Goal: Task Accomplishment & Management: Check status

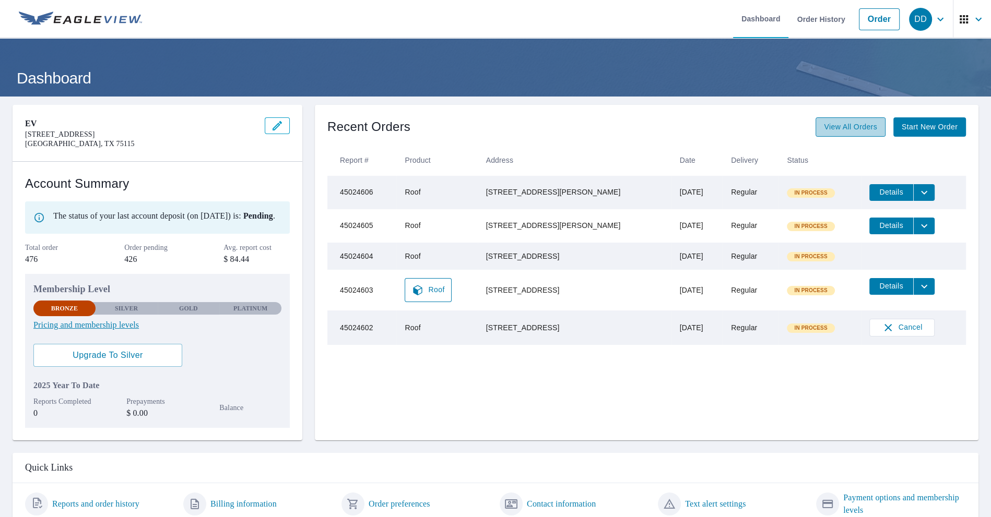
click at [836, 125] on span "View All Orders" at bounding box center [850, 127] width 53 height 13
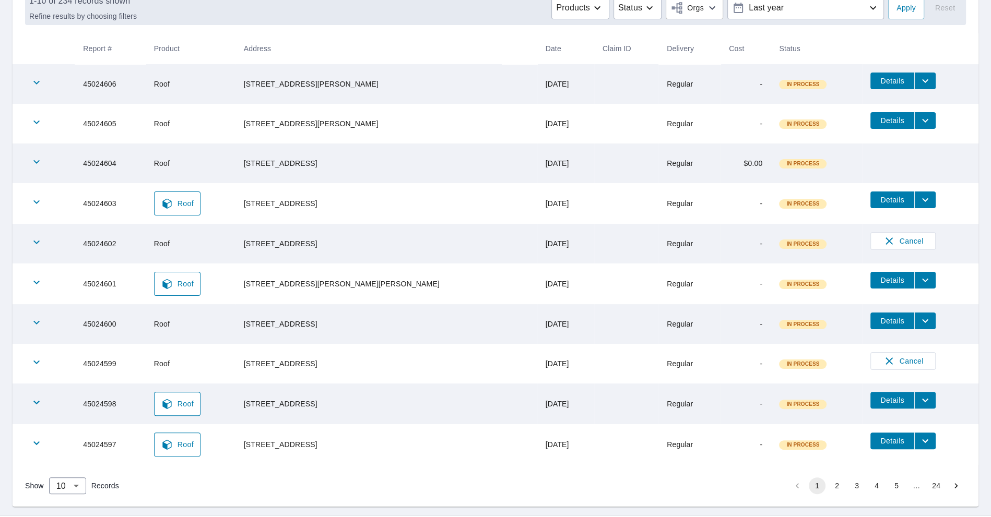
scroll to position [168, 0]
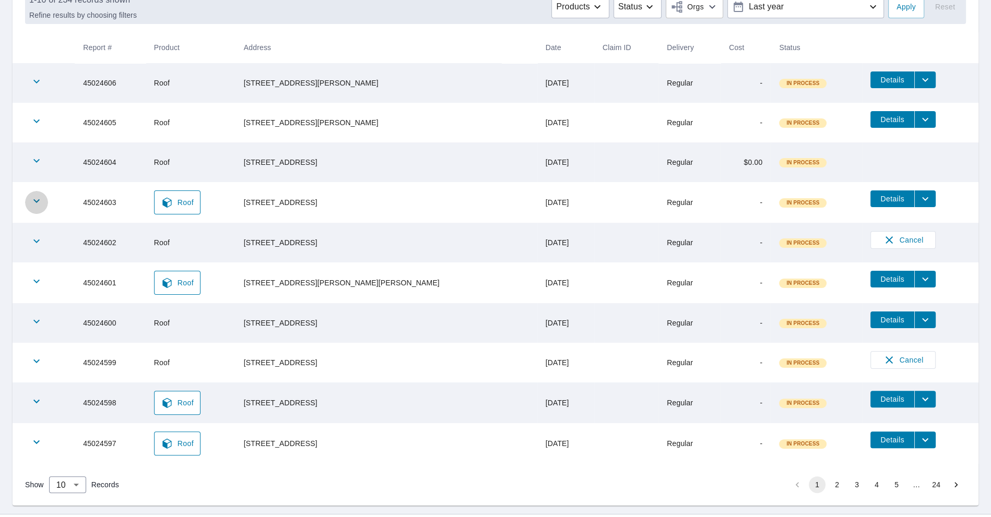
click at [39, 199] on icon "button" at bounding box center [36, 201] width 6 height 4
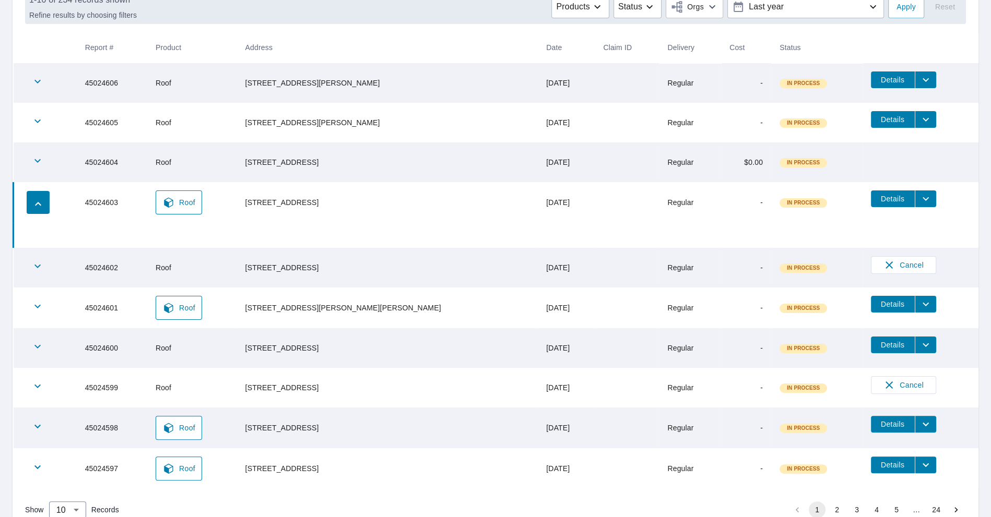
click at [39, 199] on icon "button" at bounding box center [38, 204] width 13 height 13
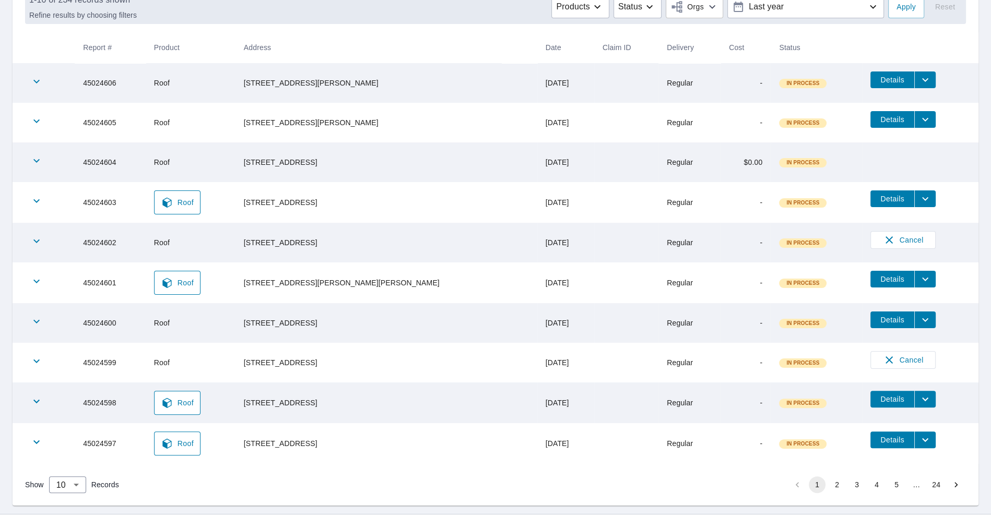
scroll to position [189, 0]
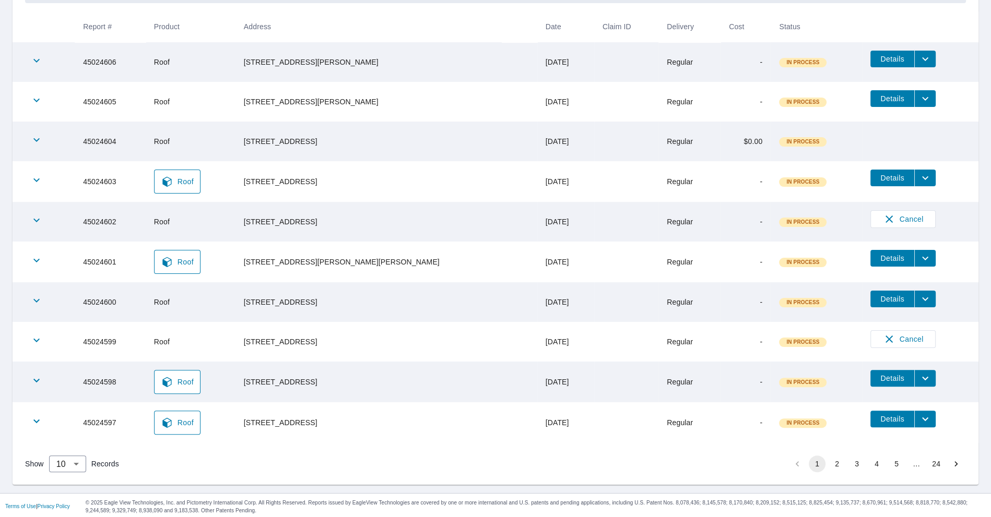
click at [919, 301] on icon "filesDropdownBtn-45024600" at bounding box center [925, 299] width 13 height 13
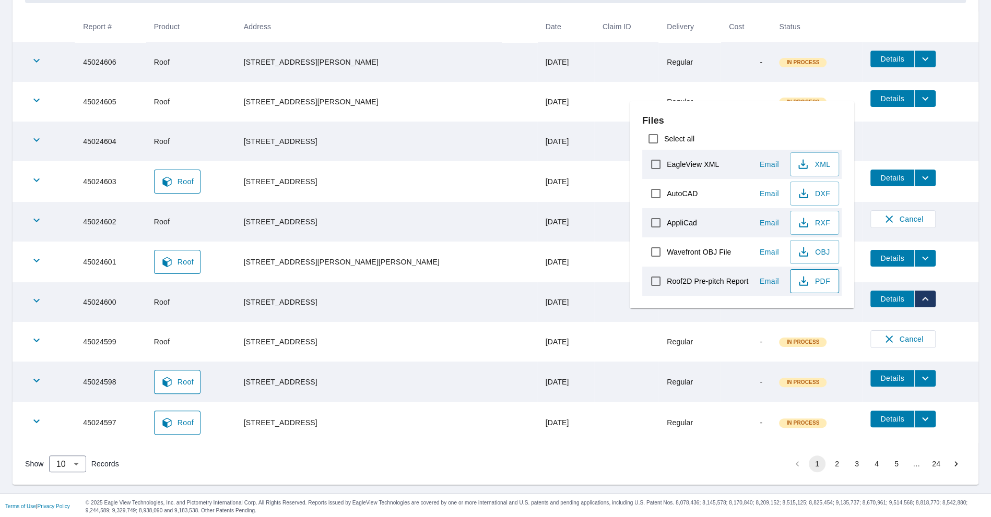
click at [818, 276] on span "PDF" at bounding box center [813, 281] width 33 height 13
click at [809, 322] on td "In Process" at bounding box center [816, 342] width 91 height 40
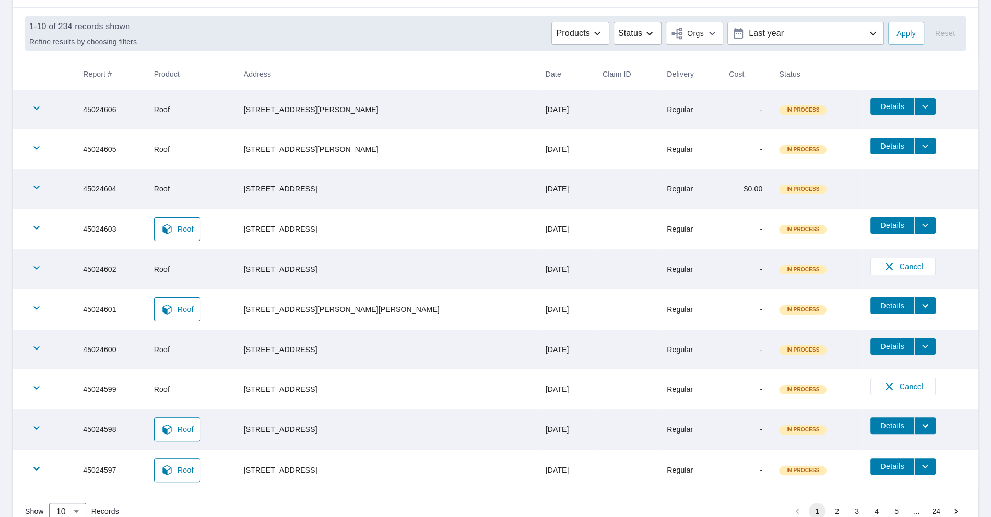
scroll to position [143, 0]
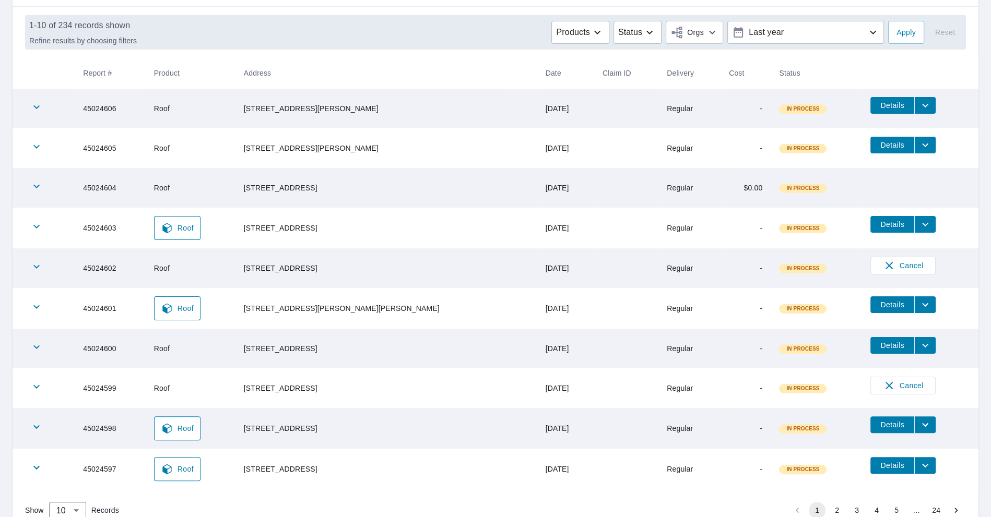
click at [919, 139] on icon "filesDropdownBtn-45024605" at bounding box center [925, 145] width 13 height 13
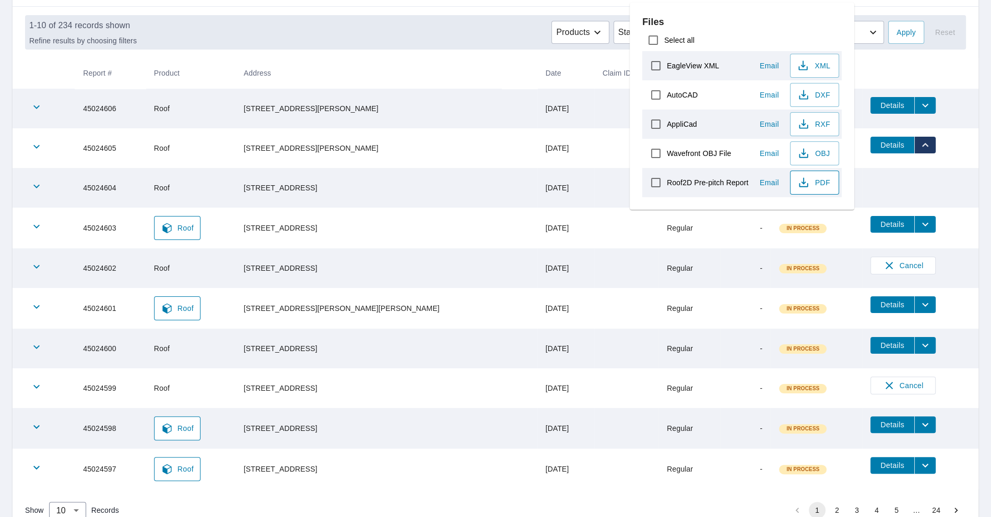
click at [807, 176] on icon "button" at bounding box center [803, 182] width 13 height 13
click at [919, 103] on icon "filesDropdownBtn-45024606" at bounding box center [925, 105] width 13 height 13
click at [919, 101] on icon "filesDropdownBtn-45024606" at bounding box center [925, 105] width 13 height 13
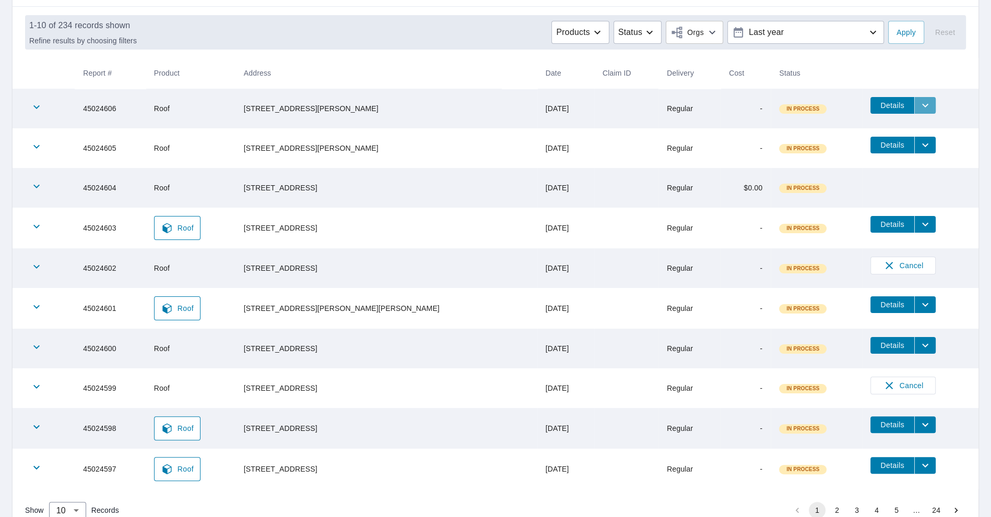
click at [922, 105] on icon "filesDropdownBtn-45024606" at bounding box center [925, 106] width 6 height 4
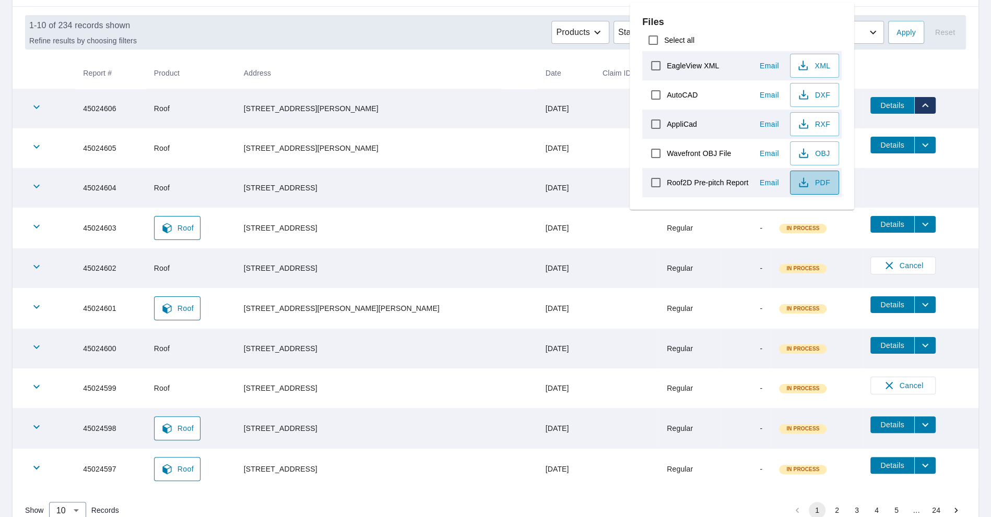
click at [828, 176] on span "PDF" at bounding box center [813, 182] width 33 height 13
click at [827, 155] on span "OBJ" at bounding box center [813, 153] width 33 height 13
click at [817, 123] on span "RXF" at bounding box center [813, 124] width 33 height 13
click at [820, 96] on span "DXF" at bounding box center [813, 95] width 33 height 13
click at [821, 69] on span "XML" at bounding box center [813, 66] width 33 height 13
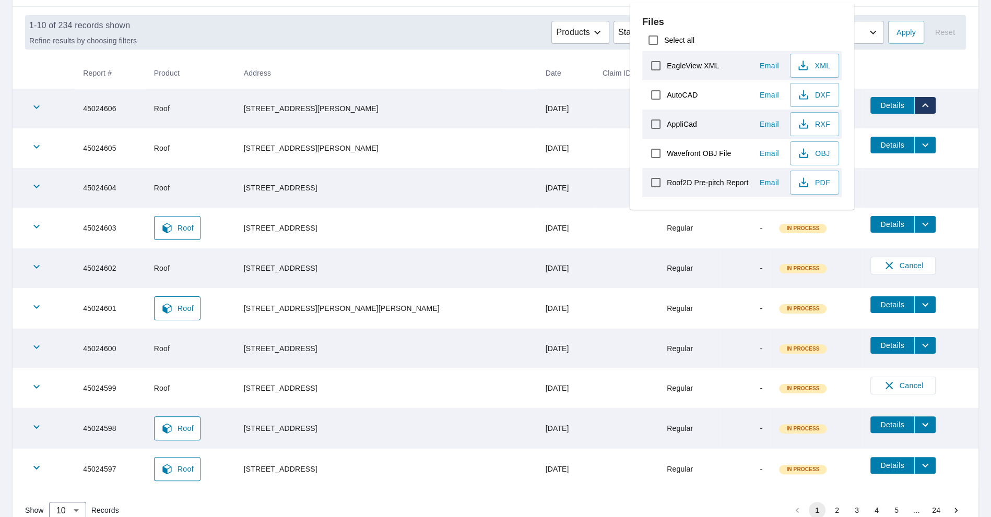
click at [485, 29] on div "Products Status Orgs Last year" at bounding box center [512, 32] width 743 height 23
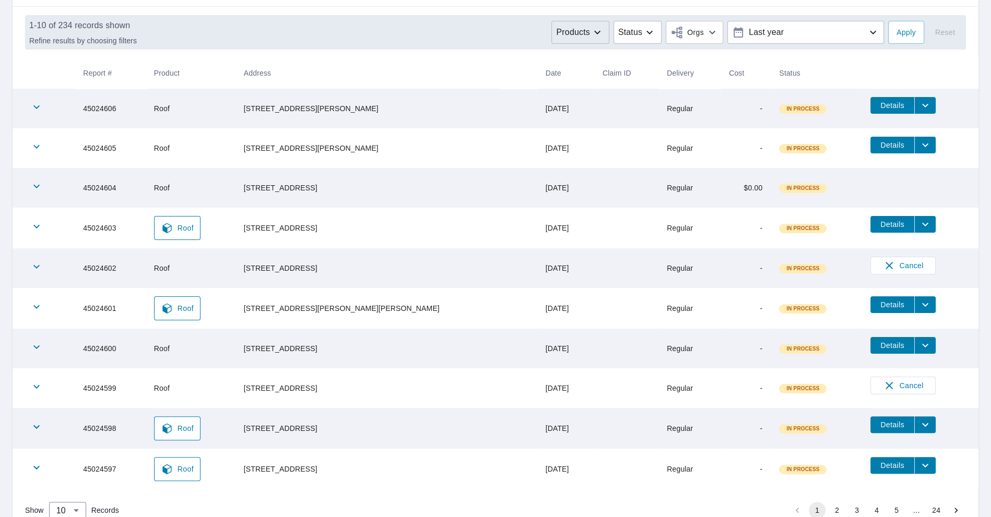
click at [565, 32] on p "Products" at bounding box center [572, 32] width 33 height 13
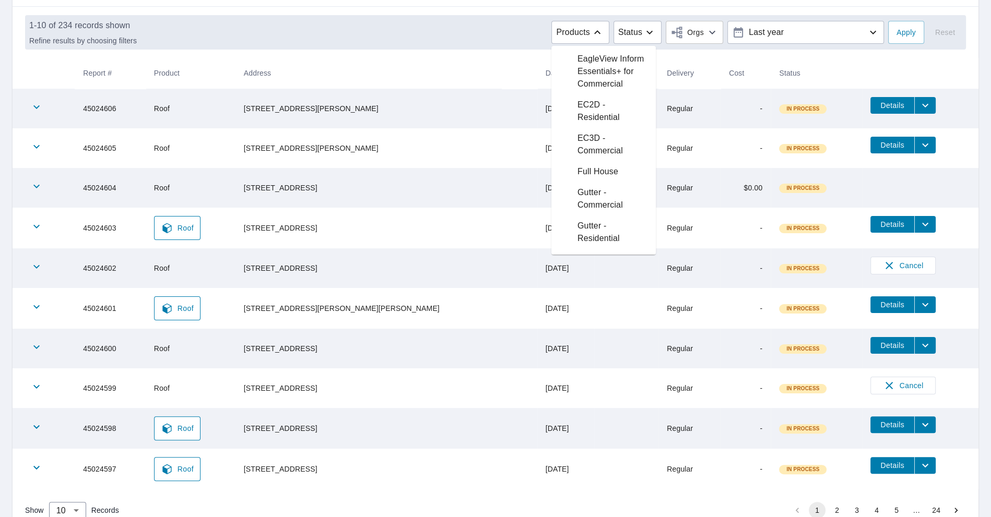
scroll to position [169, 0]
click at [594, 107] on p "EC2D - Residential" at bounding box center [612, 94] width 70 height 25
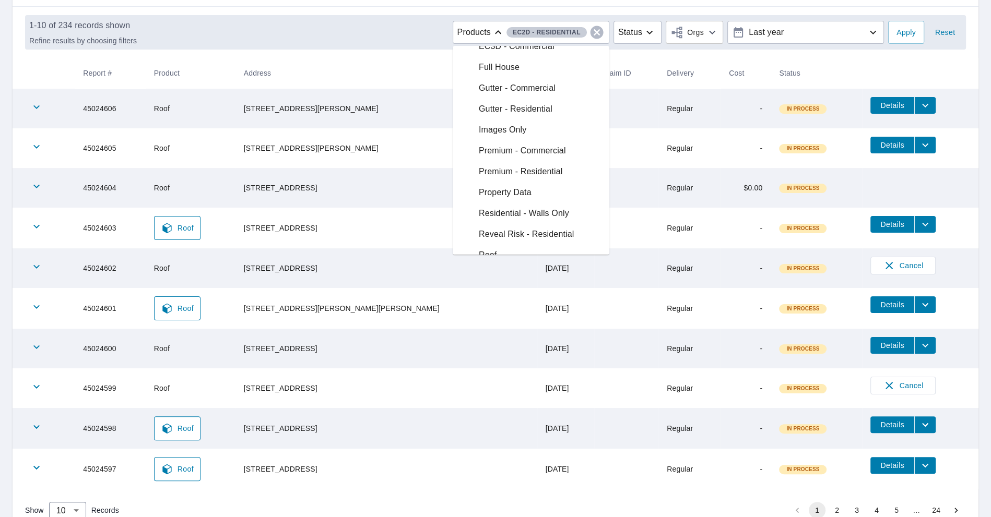
scroll to position [106, 0]
click at [903, 32] on span "Apply" at bounding box center [905, 32] width 19 height 13
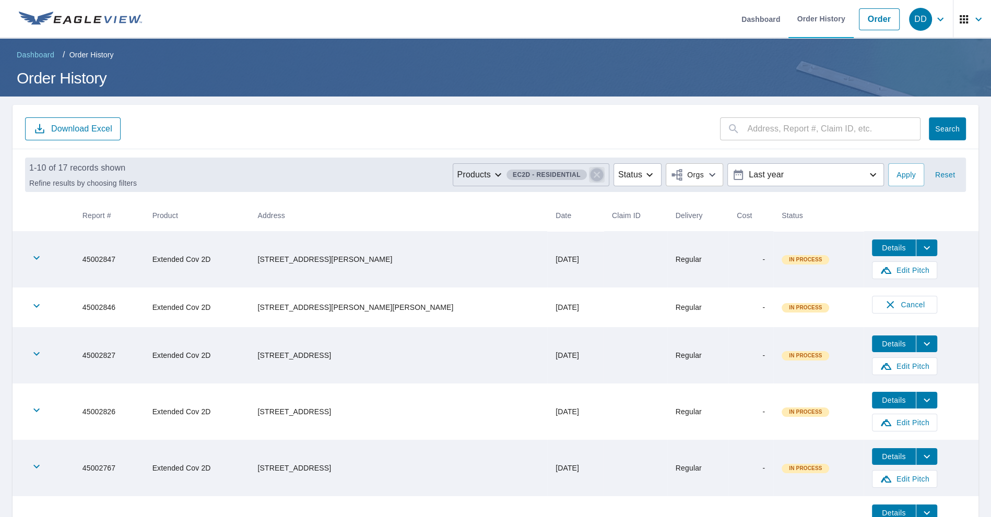
click at [595, 171] on icon "button" at bounding box center [596, 175] width 13 height 13
click at [893, 184] on button "Apply" at bounding box center [906, 174] width 36 height 23
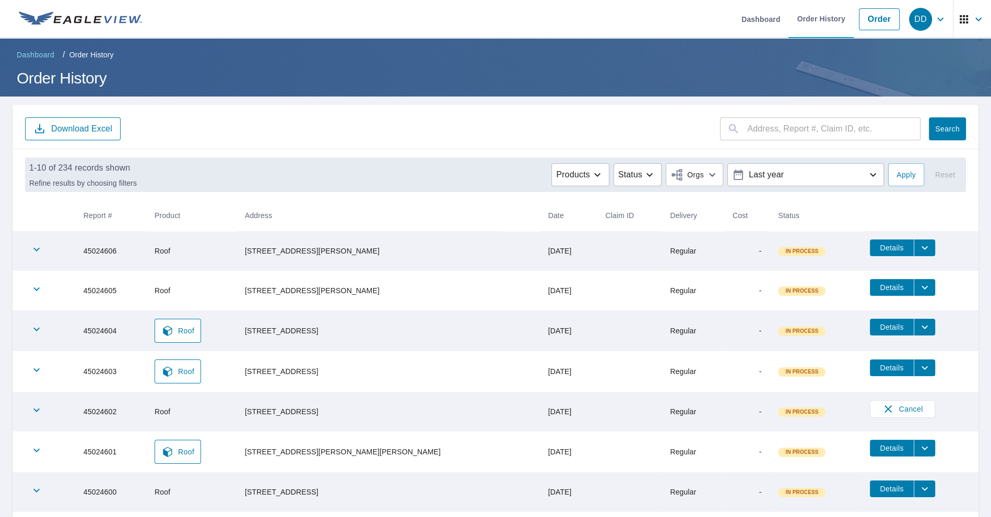
click at [918, 289] on icon "filesDropdownBtn-45024605" at bounding box center [924, 287] width 13 height 13
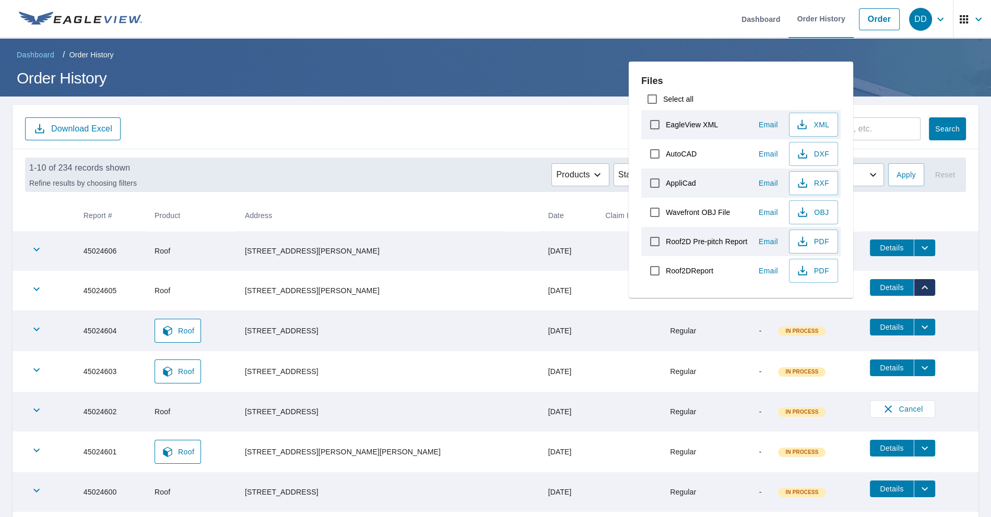
click at [918, 289] on icon "filesDropdownBtn-45024605" at bounding box center [924, 287] width 13 height 13
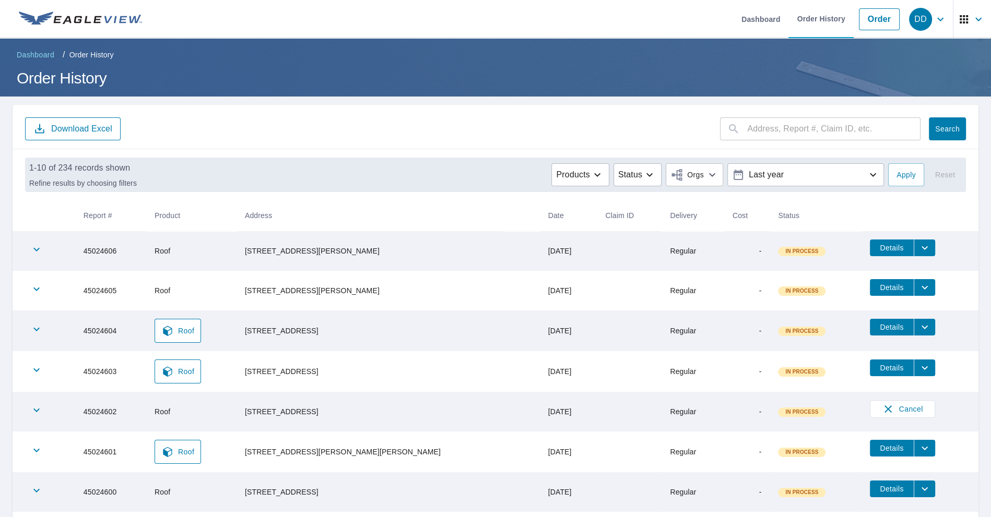
click at [876, 290] on span "Details" at bounding box center [891, 288] width 31 height 10
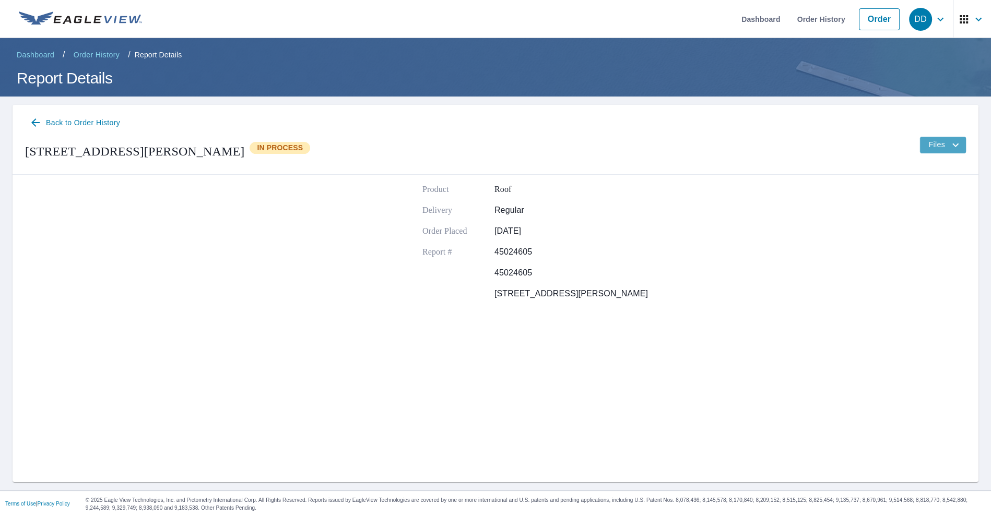
click at [948, 146] on span "Files" at bounding box center [944, 145] width 33 height 13
